Goal: Understand process/instructions

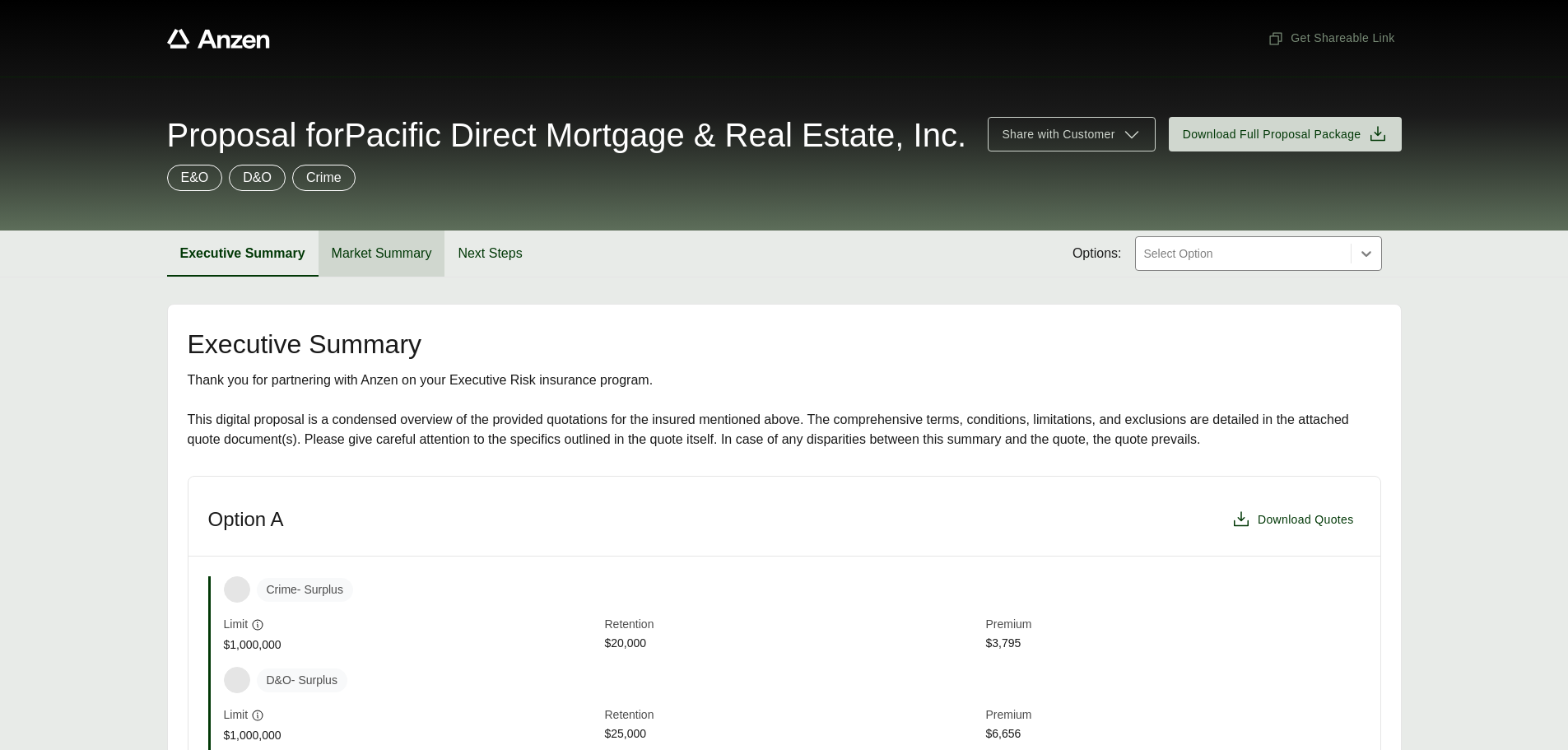
click at [355, 269] on button "Market Summary" at bounding box center [381, 253] width 126 height 46
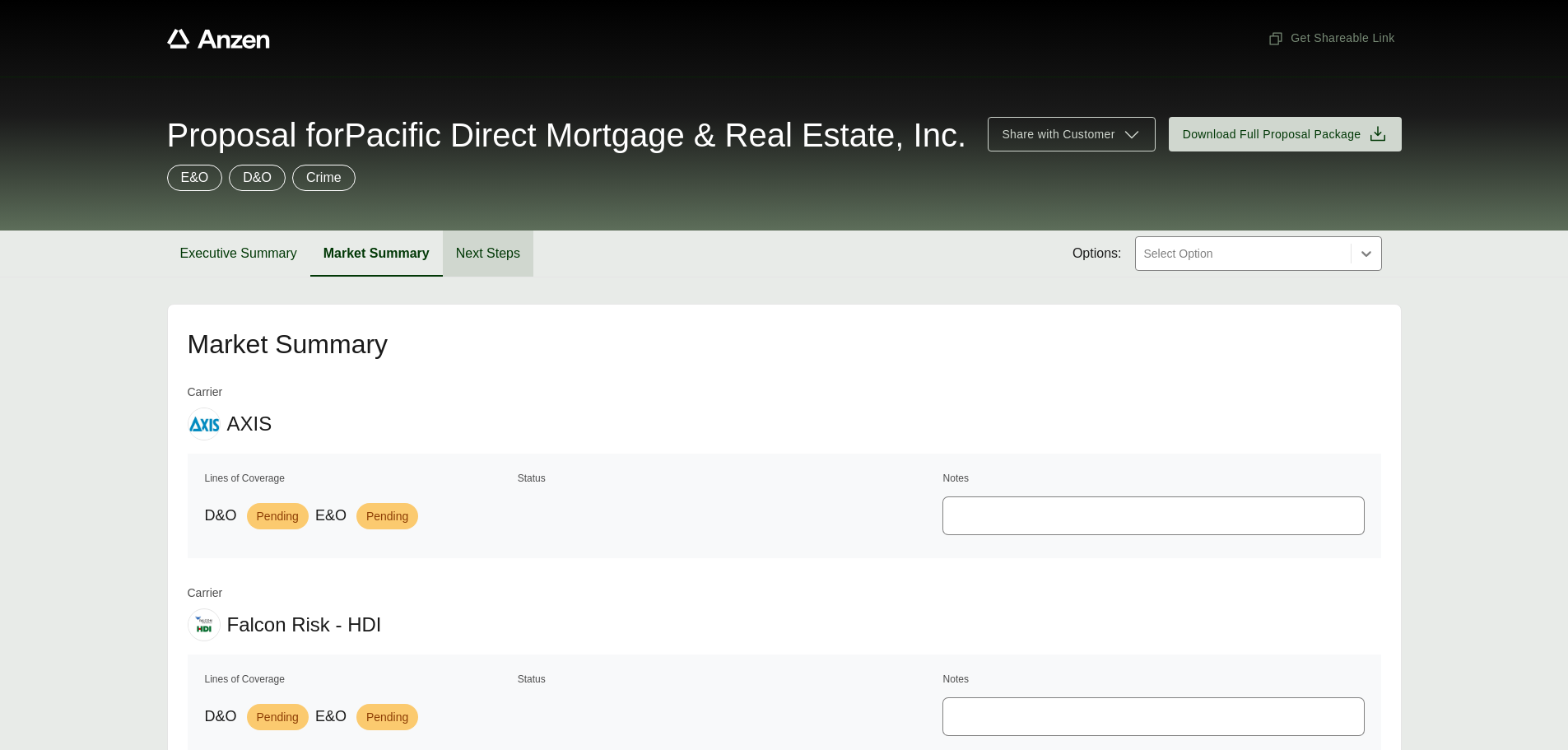
click at [505, 277] on button "Next Steps" at bounding box center [488, 253] width 90 height 46
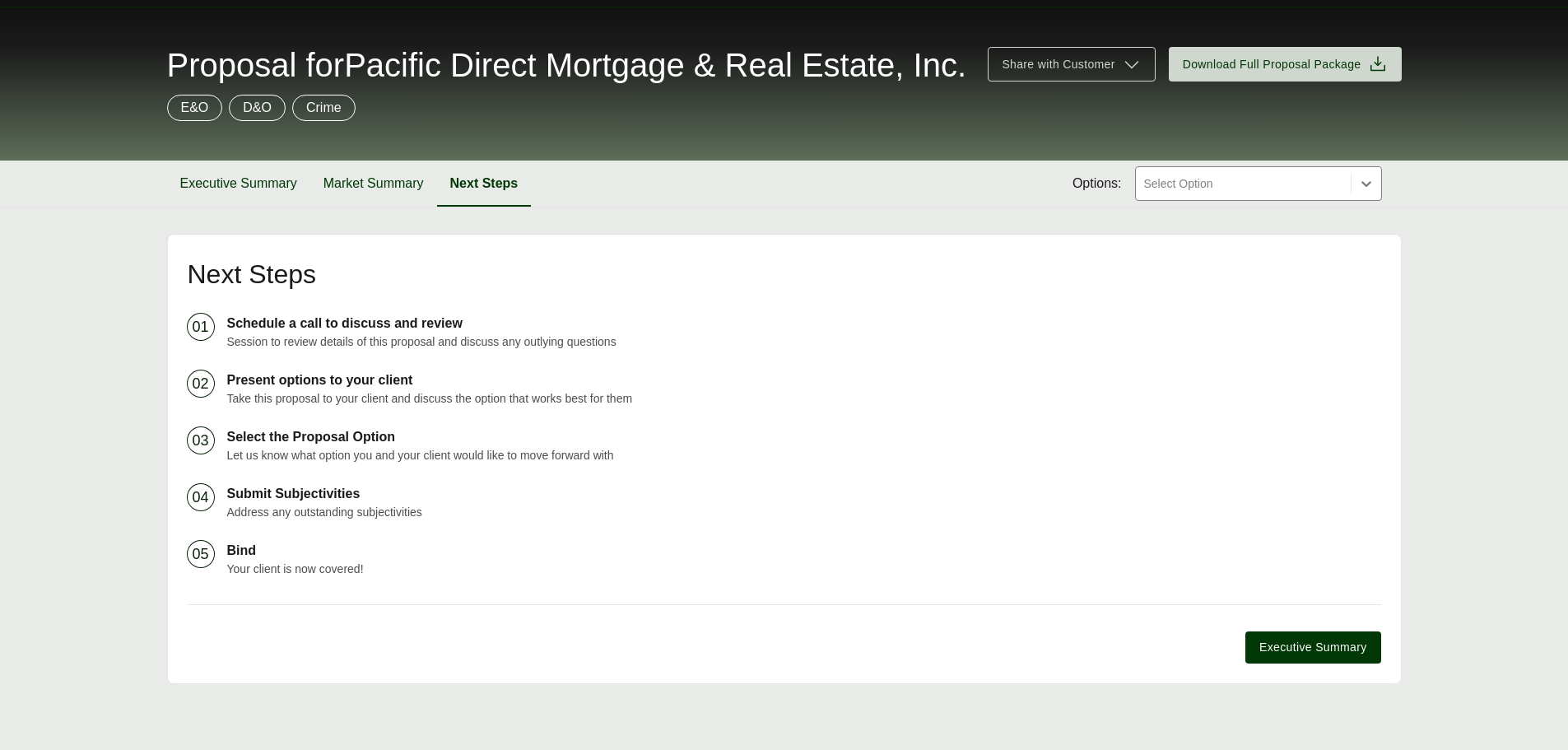
scroll to position [101, 0]
drag, startPoint x: 66, startPoint y: 449, endPoint x: 175, endPoint y: 22, distance: 440.7
click at [66, 444] on main "Next Steps 01 Schedule a call to discuss and review Session to review details o…" at bounding box center [784, 458] width 1568 height 450
